Goal: Navigation & Orientation: Go to known website

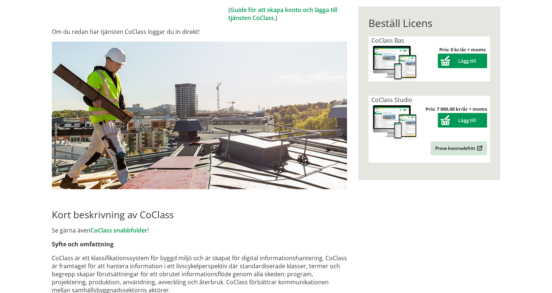
scroll to position [36, 0]
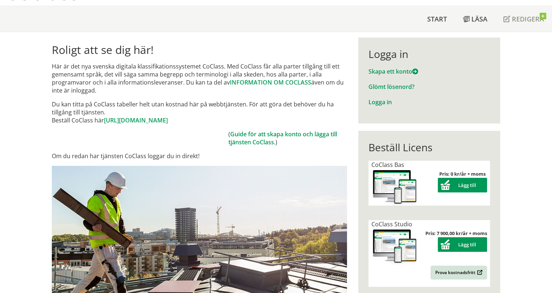
drag, startPoint x: 74, startPoint y: 66, endPoint x: 83, endPoint y: 91, distance: 26.5
click at [84, 90] on p "Här är det nya svenska digitala klassifikationssystemet CoClass. Med CoClass få…" at bounding box center [199, 78] width 295 height 32
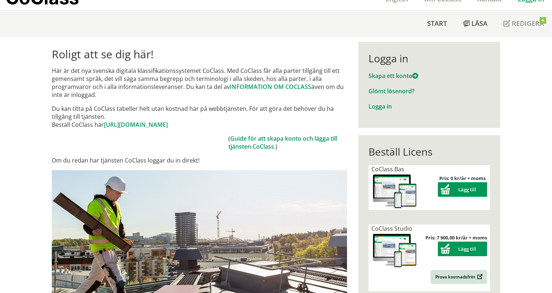
scroll to position [4, 0]
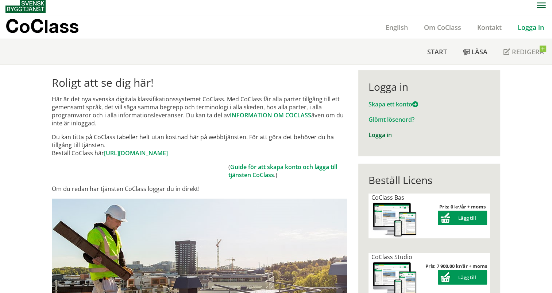
click at [374, 135] on link "Logga in" at bounding box center [380, 135] width 23 height 8
click at [382, 135] on link "Logga in" at bounding box center [380, 135] width 23 height 8
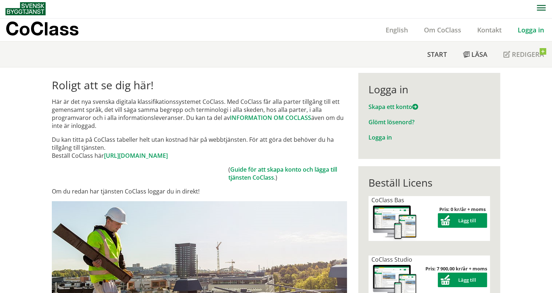
scroll to position [0, 0]
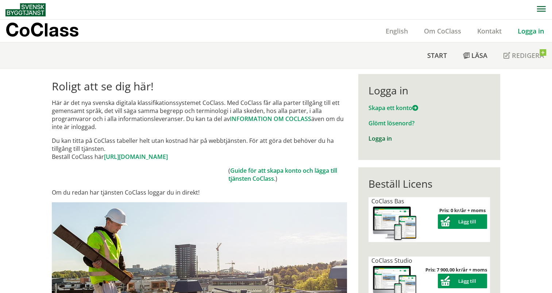
click at [382, 137] on link "Logga in" at bounding box center [380, 139] width 23 height 8
drag, startPoint x: 66, startPoint y: 140, endPoint x: 71, endPoint y: 147, distance: 7.9
drag, startPoint x: 83, startPoint y: 103, endPoint x: 136, endPoint y: 123, distance: 56.3
click at [136, 123] on p "Här är det nya svenska digitala klassifikationssystemet CoClass. Med CoClass få…" at bounding box center [199, 115] width 295 height 32
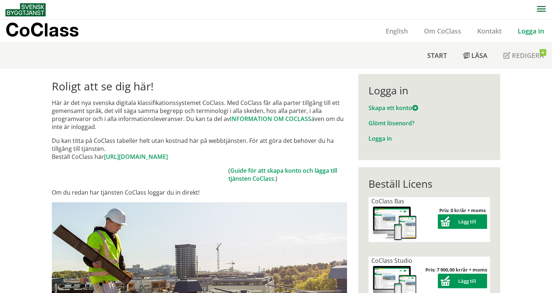
drag, startPoint x: 163, startPoint y: 123, endPoint x: 150, endPoint y: 82, distance: 43.2
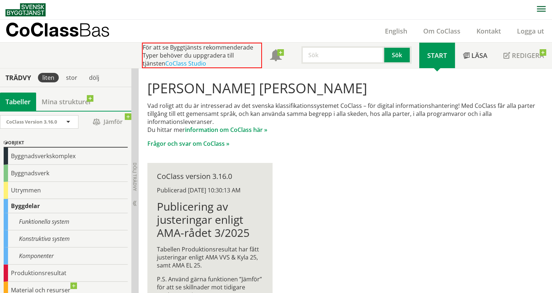
click at [228, 112] on p "Vad roligt att du är intresserad av det svenska klassifikationssystemet CoClass…" at bounding box center [345, 118] width 396 height 32
